Goal: Information Seeking & Learning: Stay updated

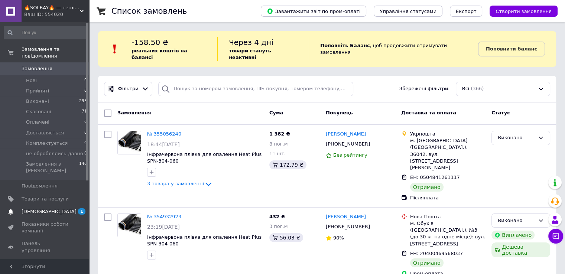
click at [36, 208] on span "[DEMOGRAPHIC_DATA]" at bounding box center [49, 211] width 55 height 7
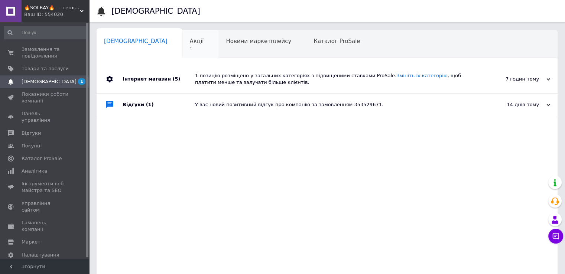
click at [190, 45] on span "Акції" at bounding box center [197, 41] width 14 height 7
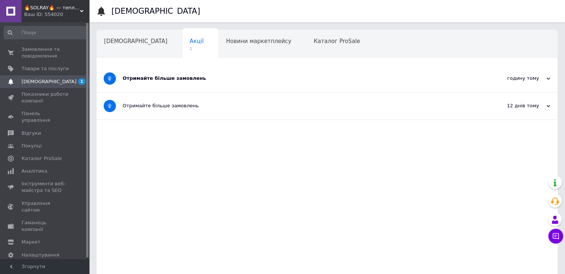
click at [526, 80] on div "годину тому [DATE]" at bounding box center [513, 78] width 74 height 7
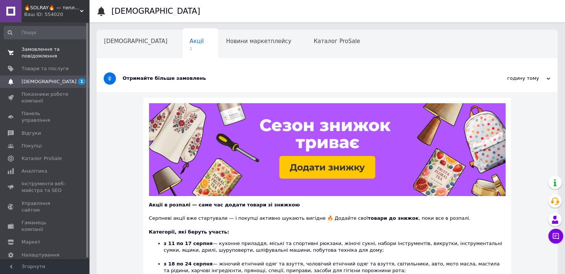
click at [39, 50] on span "Замовлення та повідомлення" at bounding box center [45, 52] width 47 height 13
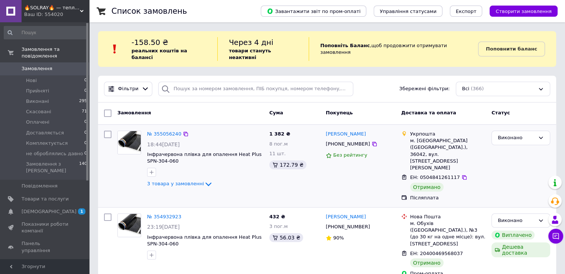
click at [103, 128] on div at bounding box center [107, 166] width 13 height 77
